Goal: Complete application form

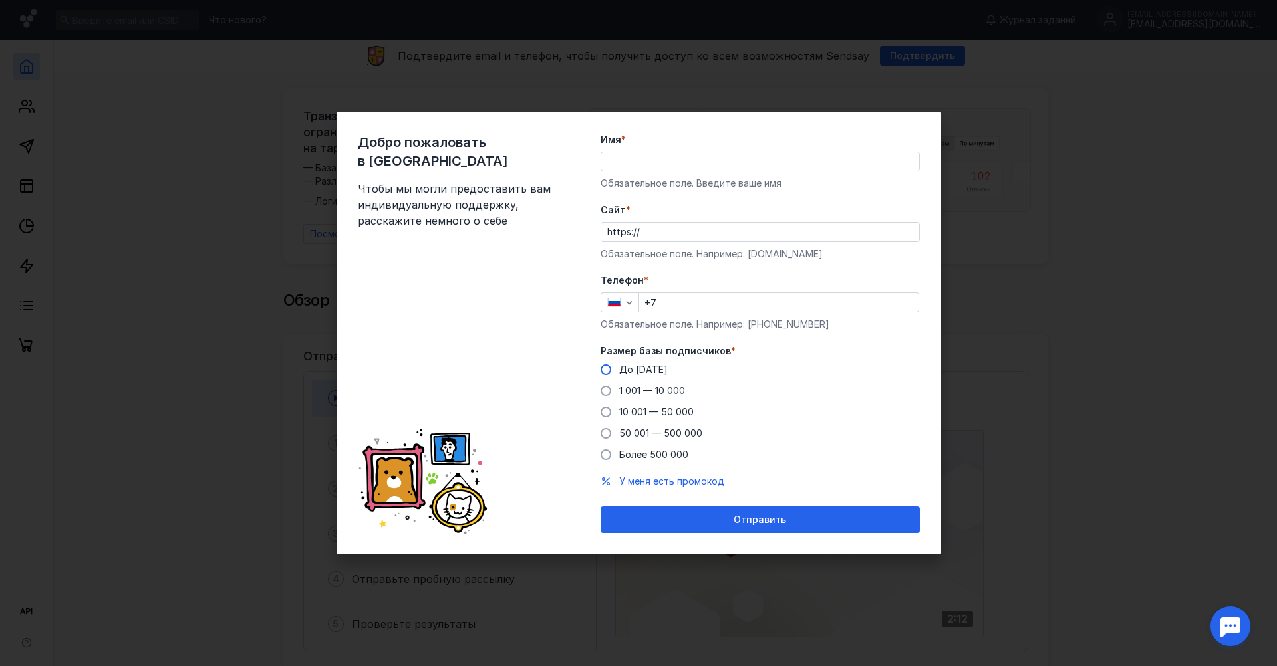
click at [605, 374] on span at bounding box center [606, 369] width 11 height 11
click at [0, 0] on input "До [DATE]" at bounding box center [0, 0] width 0 height 0
click at [674, 303] on input "+7" at bounding box center [778, 302] width 279 height 19
click at [692, 205] on label "Cайт *" at bounding box center [760, 209] width 319 height 13
click at [692, 223] on input "Cайт *" at bounding box center [782, 232] width 273 height 19
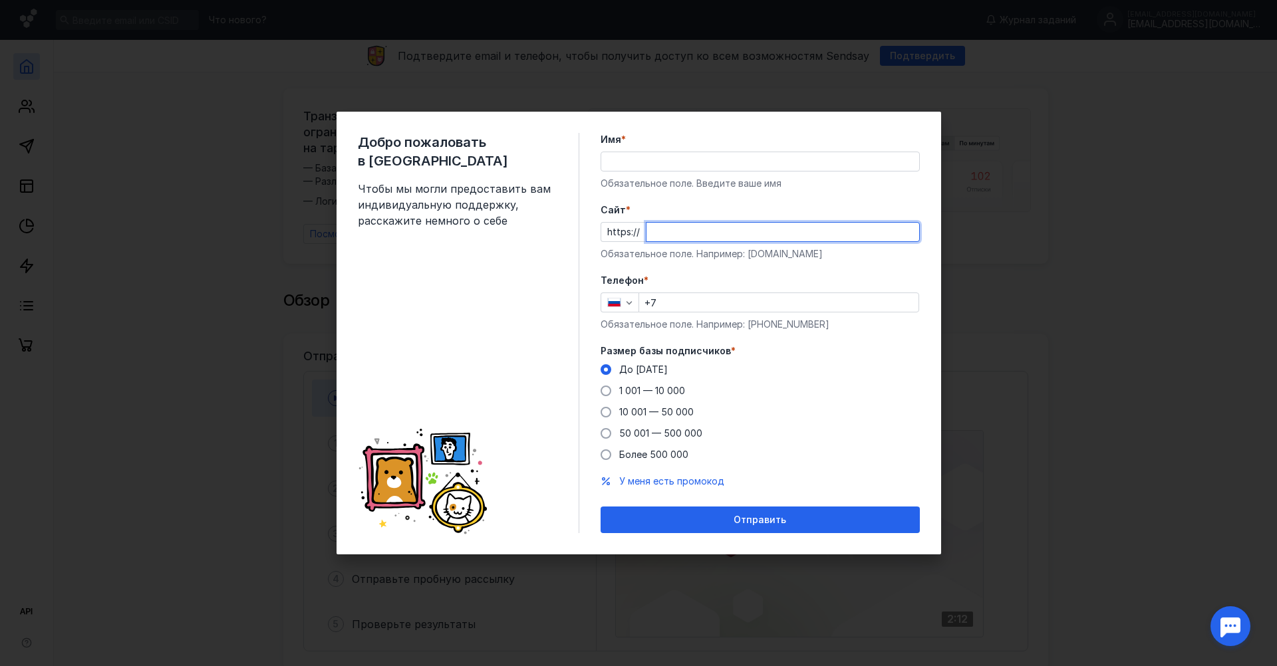
click at [669, 160] on input "Имя *" at bounding box center [760, 161] width 318 height 19
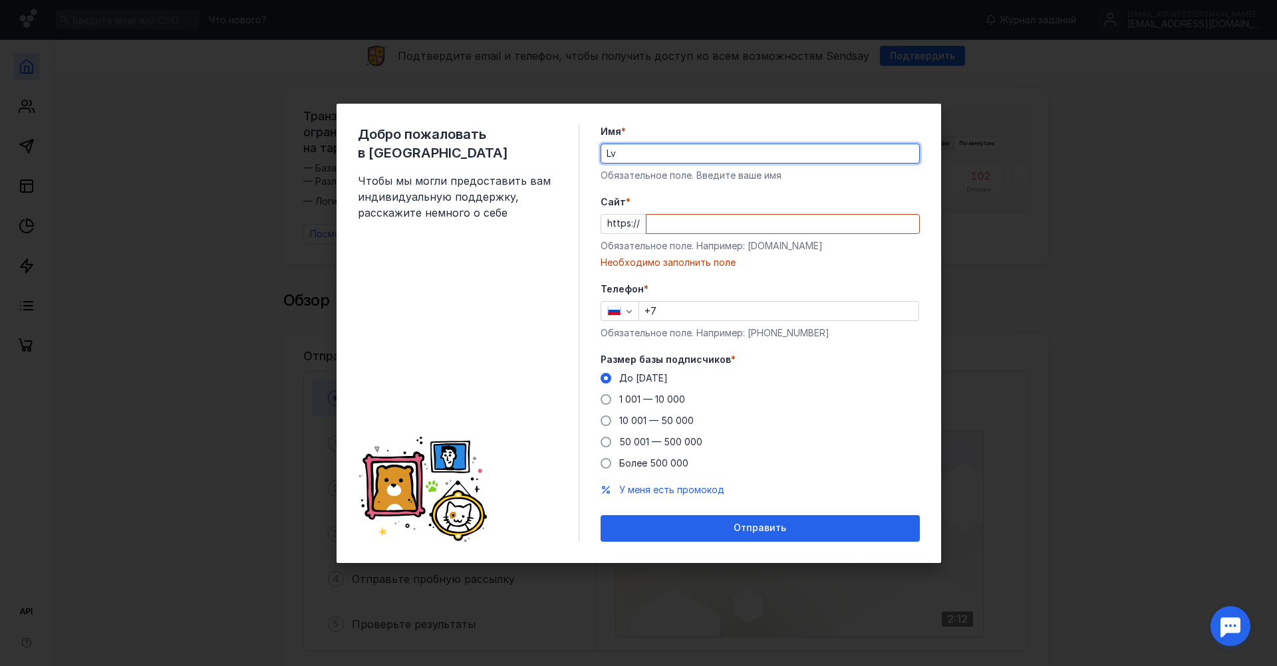
type input "L"
type input "[PERSON_NAME]"
click at [606, 207] on span "Cайт" at bounding box center [613, 202] width 25 height 13
click at [646, 215] on input "Cайт *" at bounding box center [782, 224] width 273 height 19
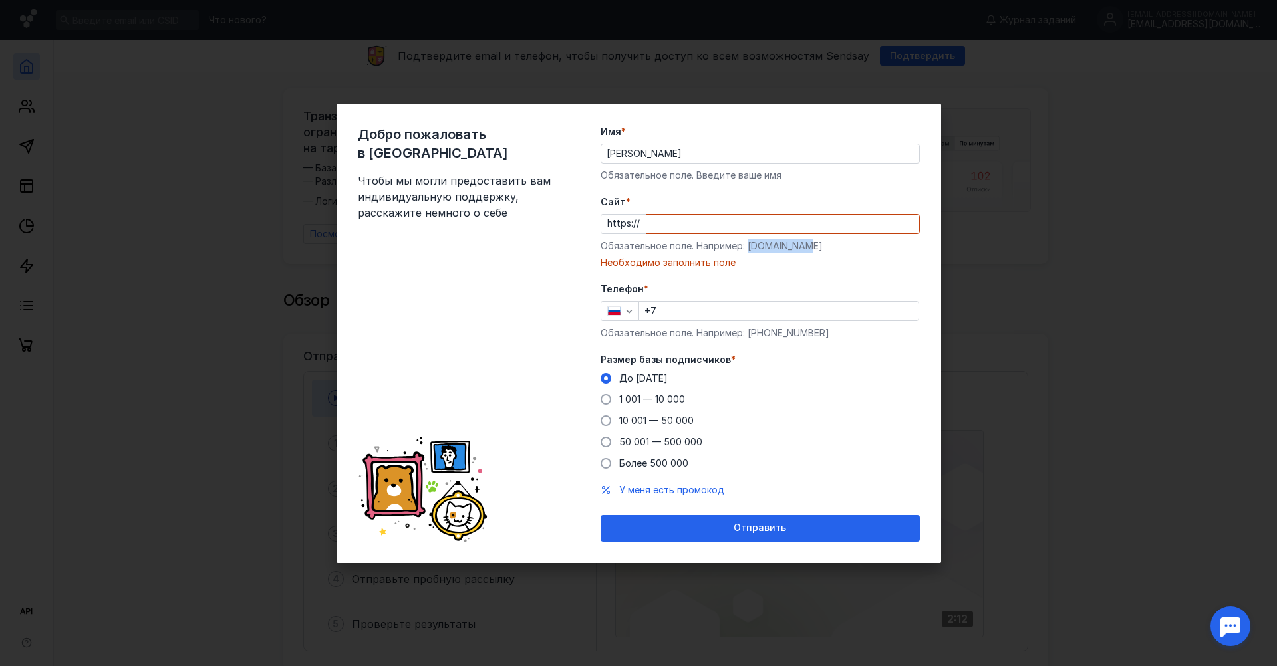
drag, startPoint x: 746, startPoint y: 245, endPoint x: 828, endPoint y: 245, distance: 81.8
click at [828, 245] on div "Обязательное поле. Например: [DOMAIN_NAME]" at bounding box center [760, 245] width 319 height 13
copy div "[DOMAIN_NAME]"
drag, startPoint x: 653, startPoint y: 229, endPoint x: 666, endPoint y: 225, distance: 13.5
click at [654, 229] on input "Cайт *" at bounding box center [782, 224] width 273 height 19
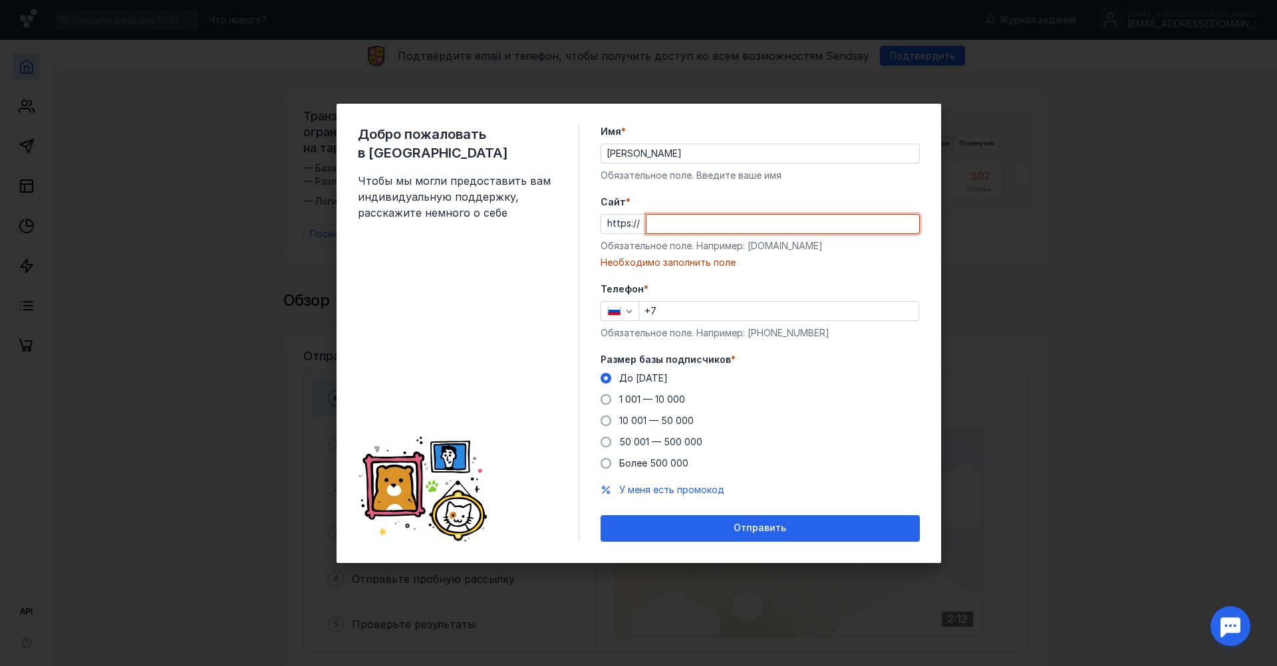
paste input "[DOMAIN_NAME]"
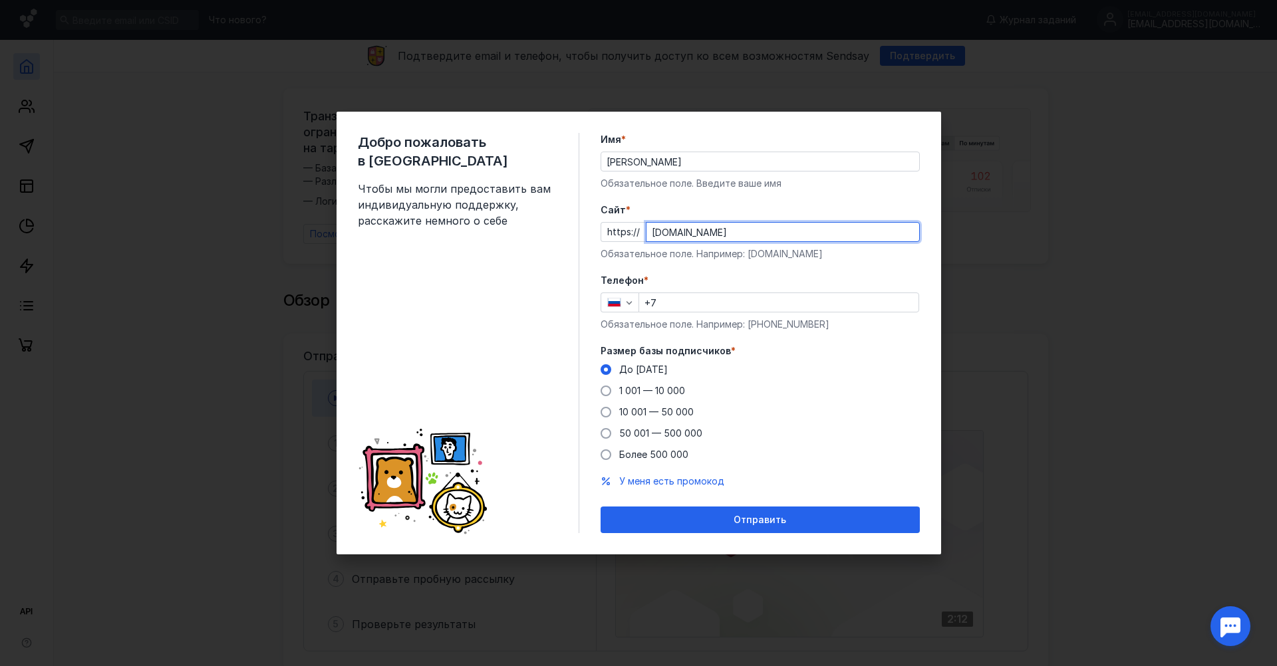
type input "[DOMAIN_NAME]"
click at [683, 277] on label "Телефон *" at bounding box center [760, 280] width 319 height 13
click at [666, 303] on input "+7" at bounding box center [778, 302] width 279 height 19
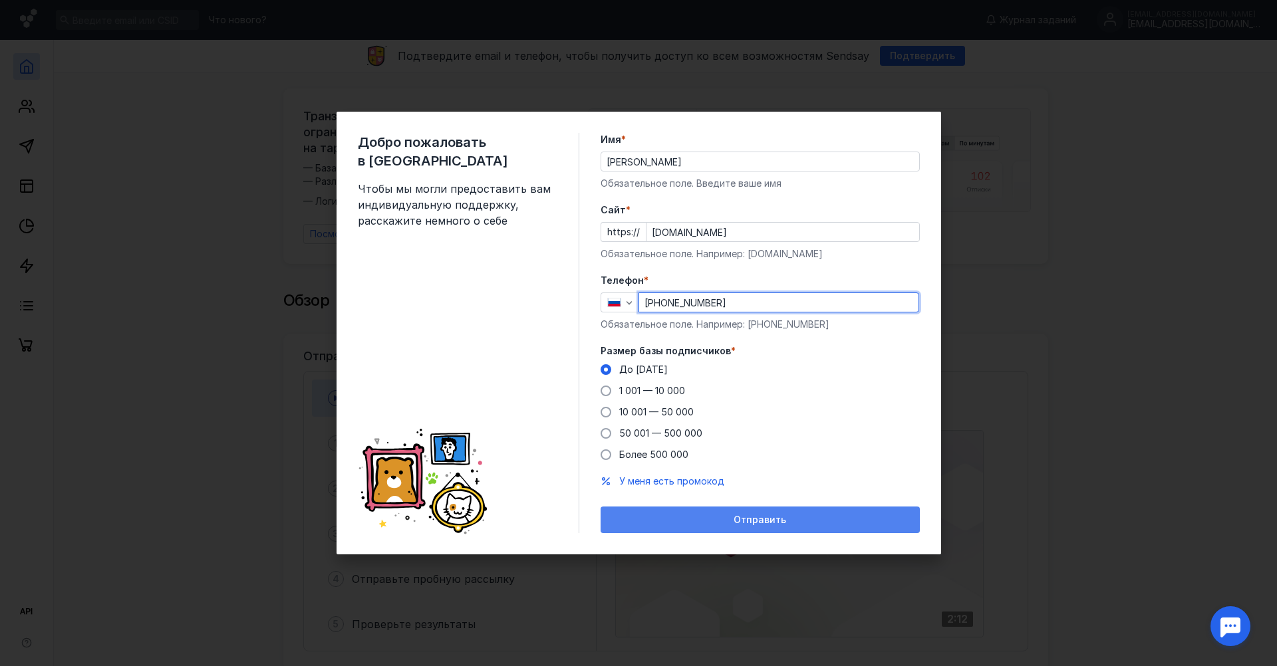
type input "[PHONE_NUMBER]"
click at [732, 517] on div "Отправить" at bounding box center [760, 520] width 306 height 11
